Goal: Task Accomplishment & Management: Manage account settings

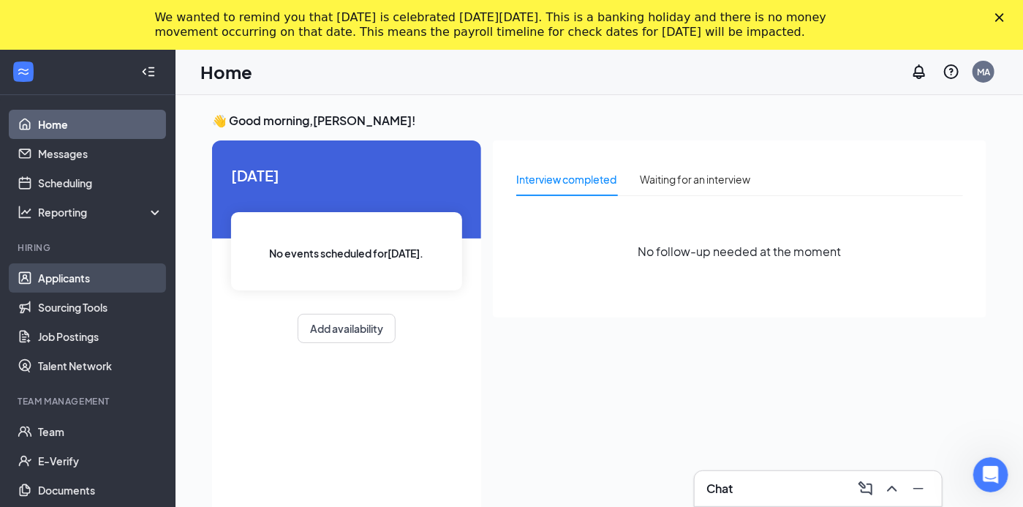
click at [56, 275] on link "Applicants" at bounding box center [100, 277] width 125 height 29
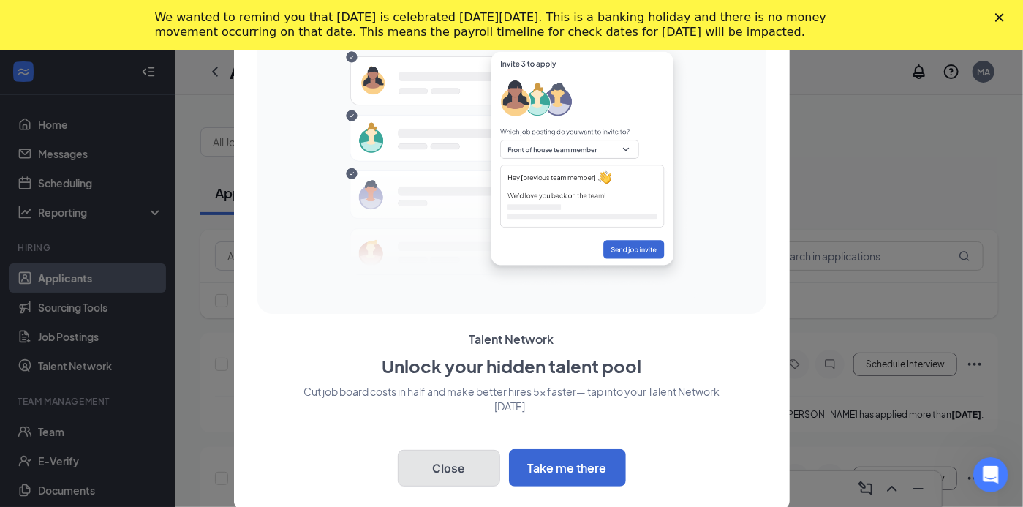
click at [449, 461] on button "Close" at bounding box center [449, 468] width 102 height 37
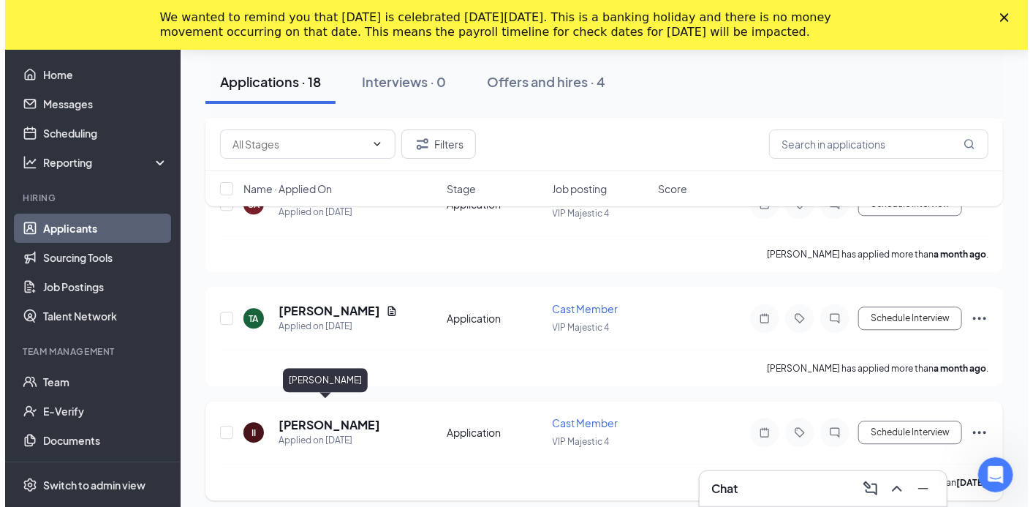
scroll to position [1595, 0]
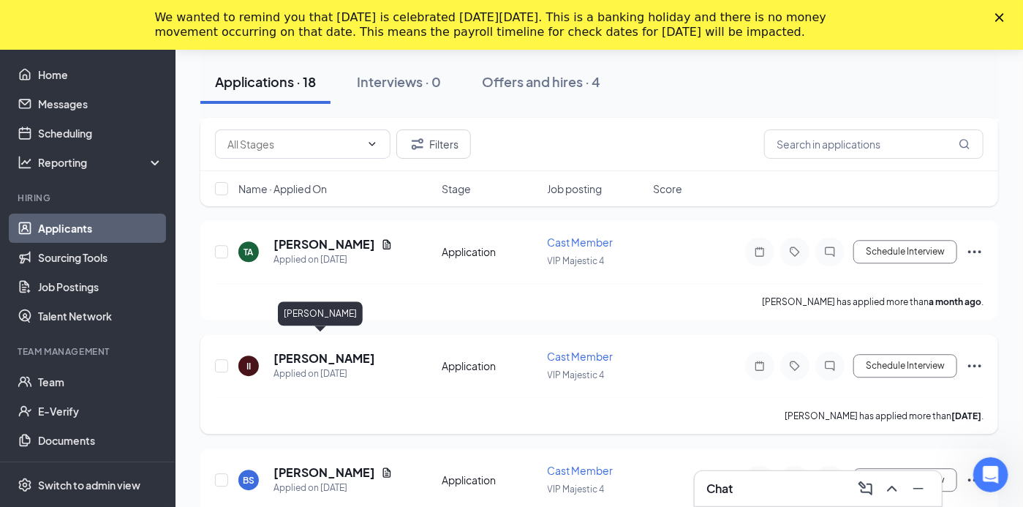
click at [323, 350] on h5 "[PERSON_NAME]" at bounding box center [325, 358] width 102 height 16
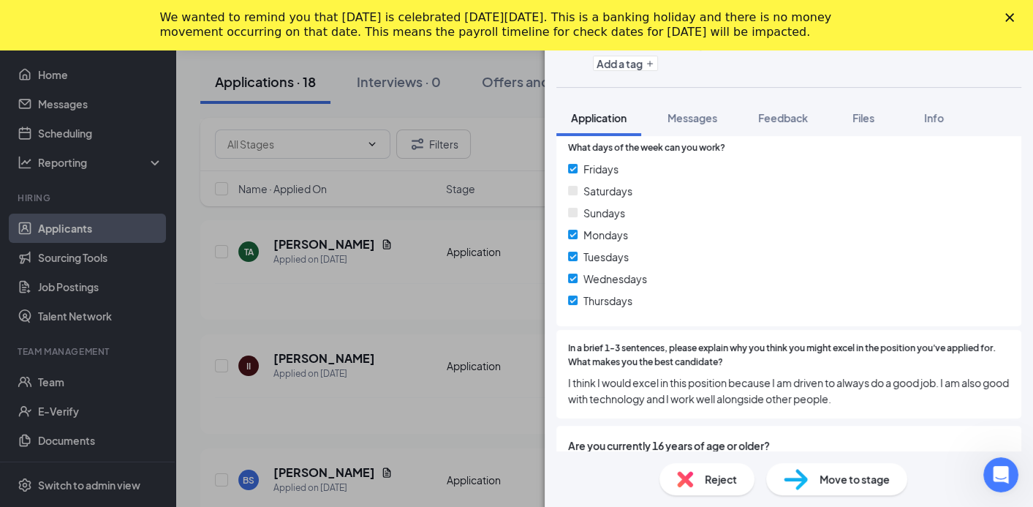
scroll to position [309, 0]
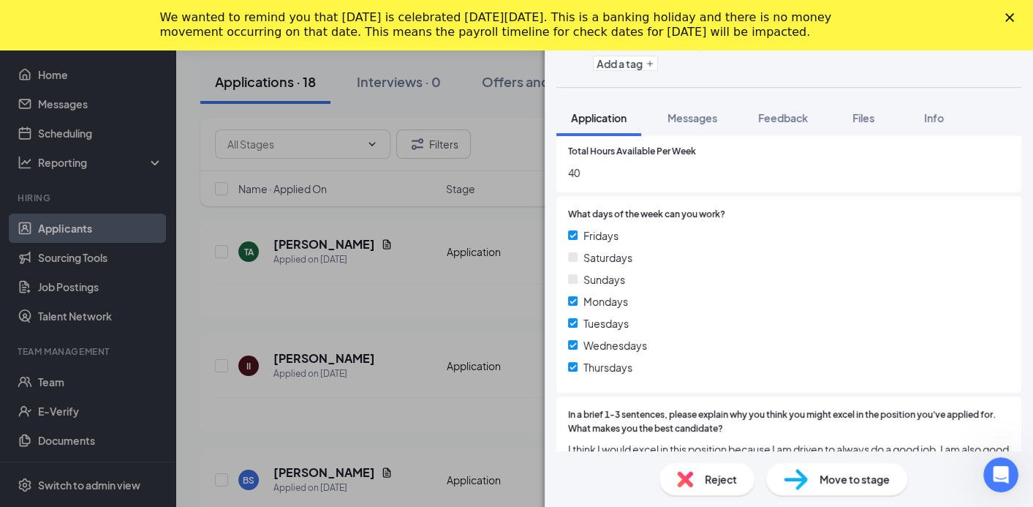
click at [1011, 17] on icon "Close" at bounding box center [1010, 17] width 9 height 9
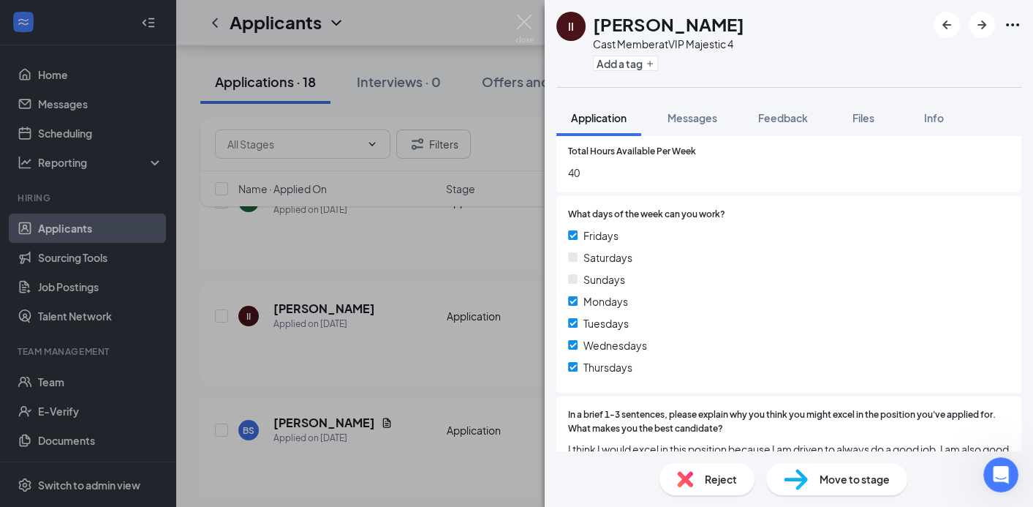
click at [393, 335] on div "II [PERSON_NAME] Cast Member at VIP Majestic 4 Add a tag Application Messages F…" at bounding box center [516, 253] width 1033 height 507
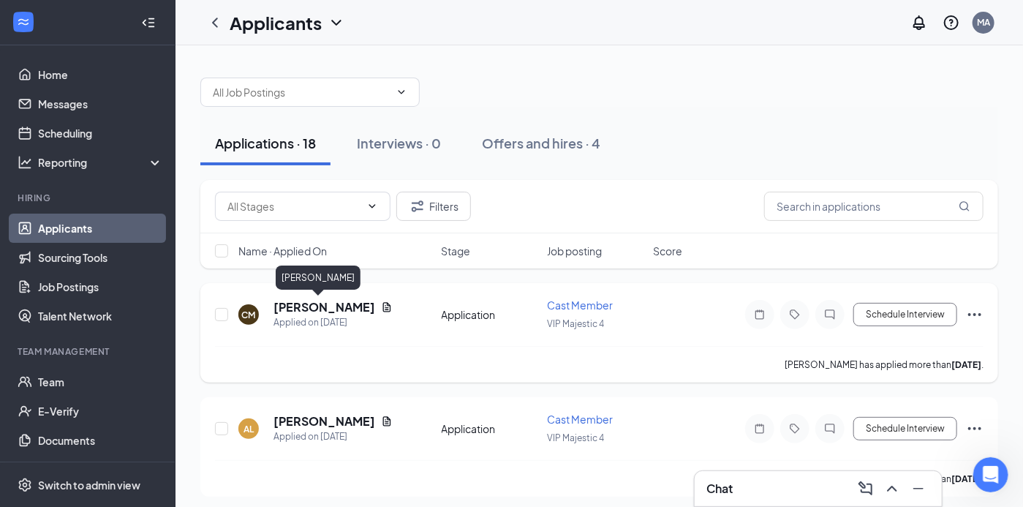
click at [313, 306] on h5 "[PERSON_NAME]" at bounding box center [325, 307] width 102 height 16
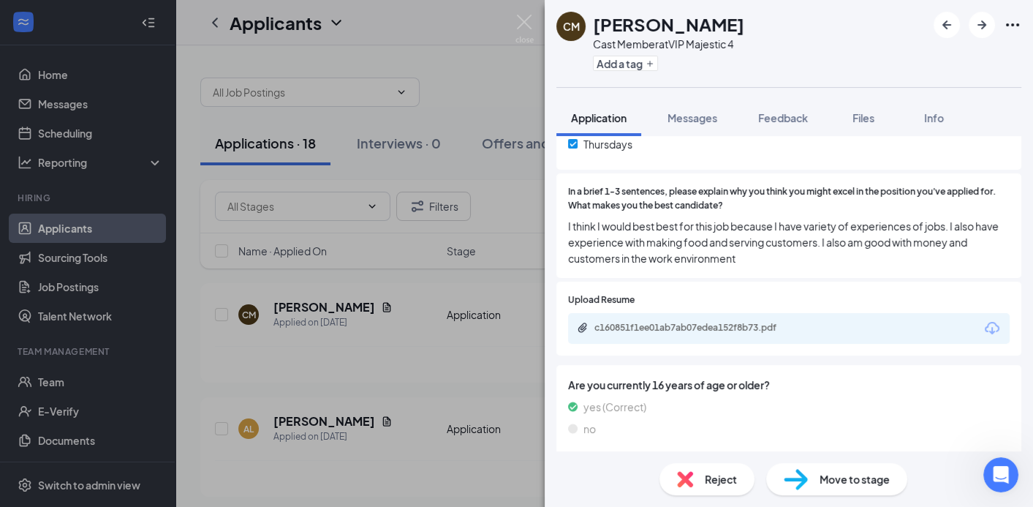
scroll to position [538, 0]
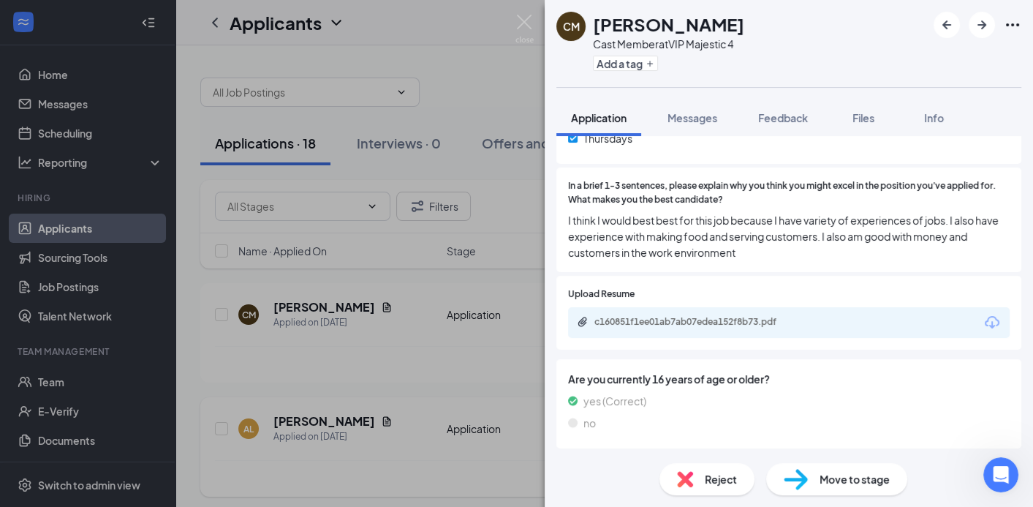
click at [299, 423] on div "CM [PERSON_NAME] Cast Member at VIP Majestic 4 Add a tag Application Messages F…" at bounding box center [516, 253] width 1033 height 507
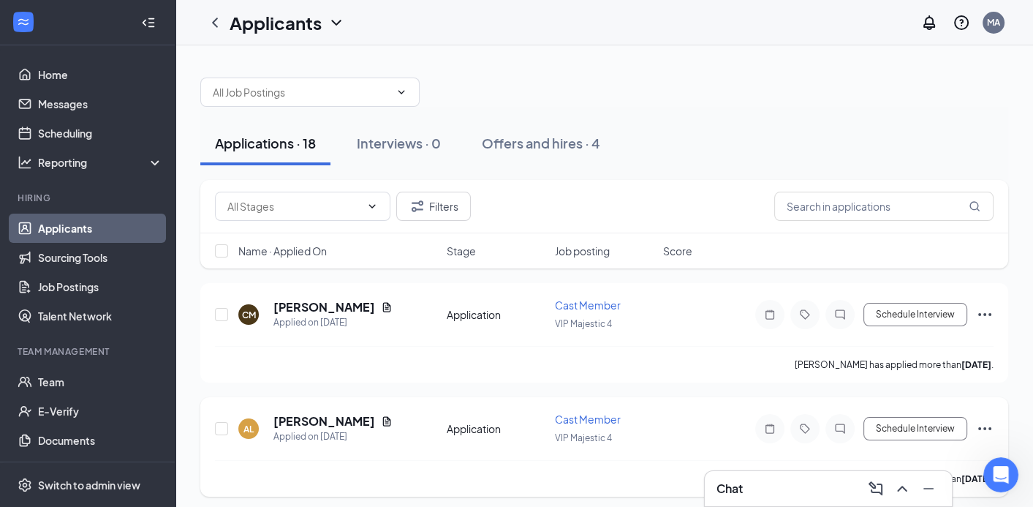
click at [298, 421] on h5 "[PERSON_NAME]" at bounding box center [325, 421] width 102 height 16
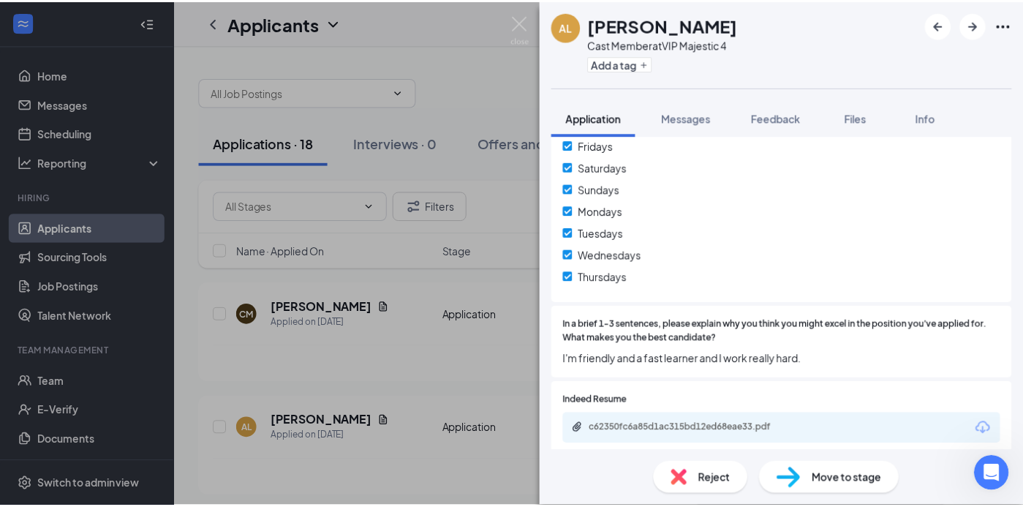
scroll to position [465, 0]
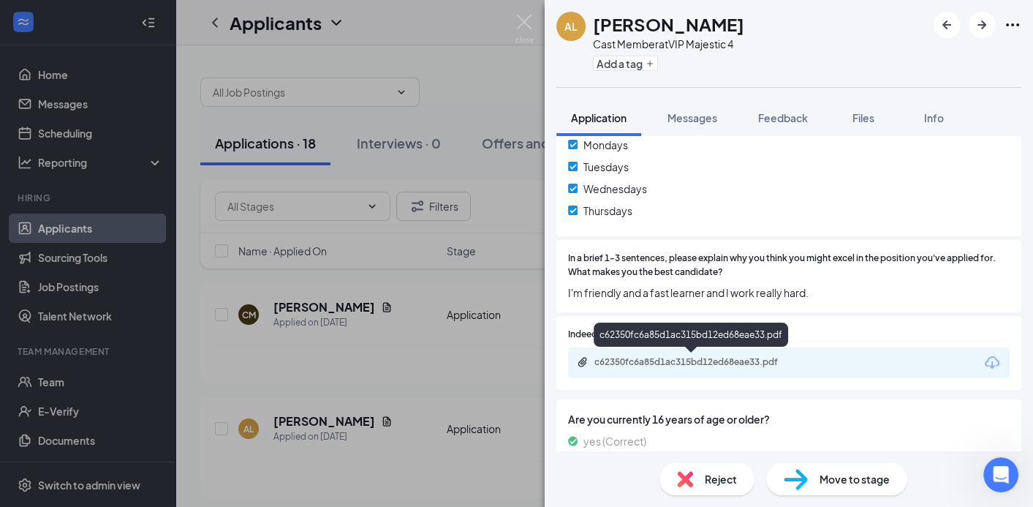
click at [679, 359] on div "c62350fc6a85d1ac315bd12ed68eae33.pdf" at bounding box center [697, 362] width 205 height 12
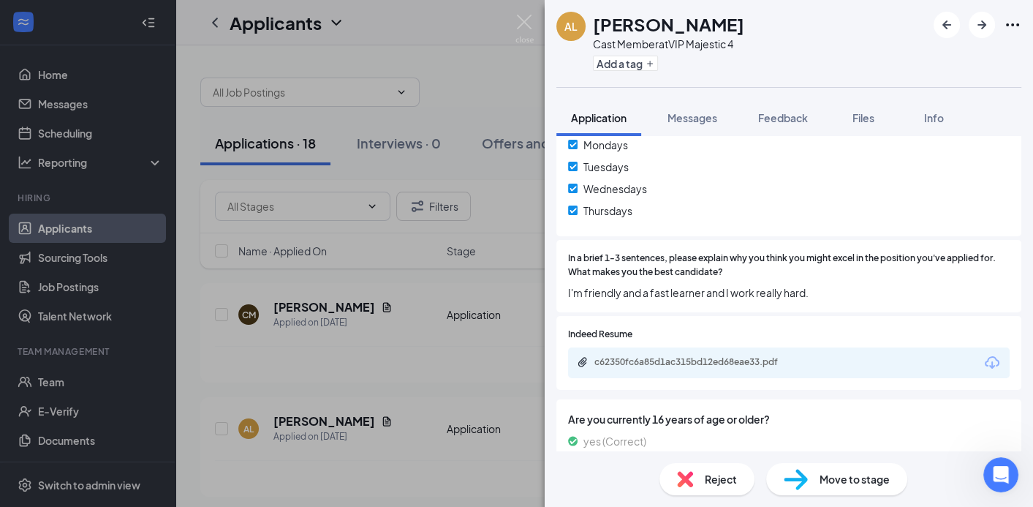
click at [514, 217] on div "AL [PERSON_NAME] Cast Member at VIP Majestic 4 Add a tag Application Messages F…" at bounding box center [516, 253] width 1033 height 507
